Goal: Task Accomplishment & Management: Manage account settings

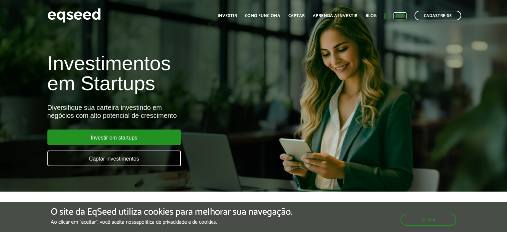
click at [404, 16] on link "Login" at bounding box center [400, 16] width 13 height 4
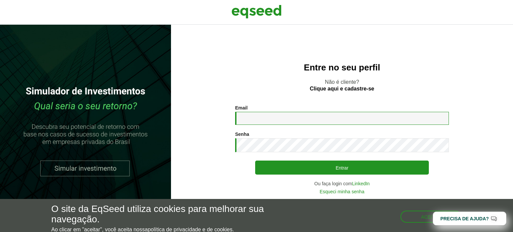
click at [283, 119] on input "Email *" at bounding box center [342, 118] width 214 height 13
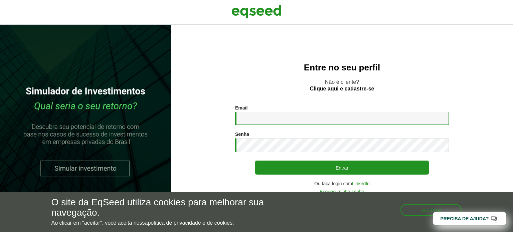
type input "**********"
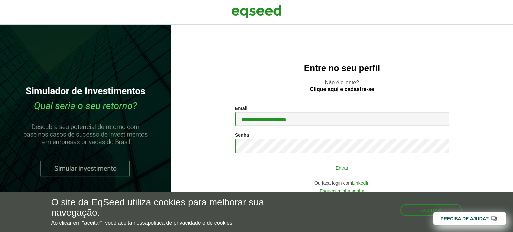
click at [289, 168] on button "Entrar" at bounding box center [342, 167] width 174 height 13
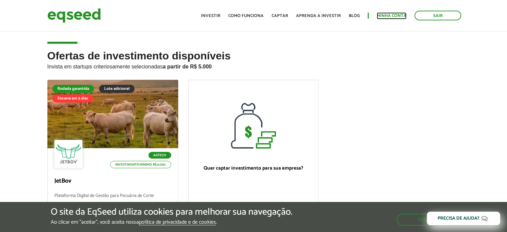
click at [398, 15] on link "Minha conta" at bounding box center [392, 16] width 30 height 4
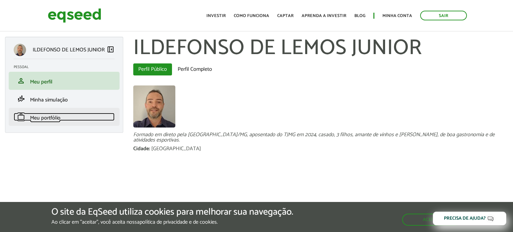
click at [44, 114] on span "Meu portfólio" at bounding box center [45, 117] width 30 height 9
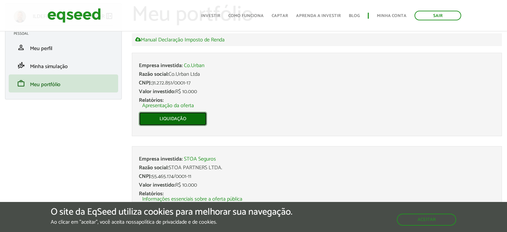
click at [176, 118] on link "Liquidação" at bounding box center [173, 119] width 68 height 14
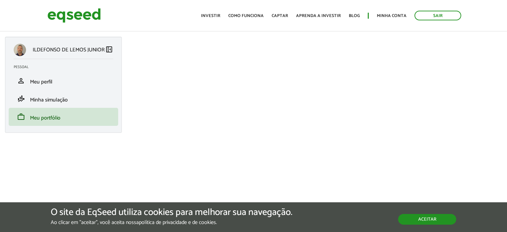
click at [430, 220] on button "Aceitar" at bounding box center [427, 219] width 58 height 11
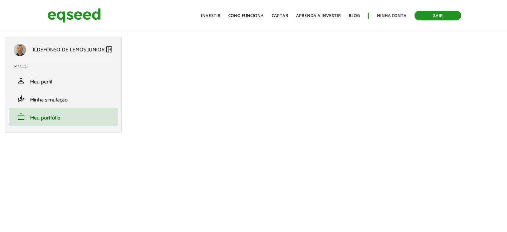
click at [441, 14] on link "Sair" at bounding box center [438, 16] width 47 height 10
